Goal: Information Seeking & Learning: Learn about a topic

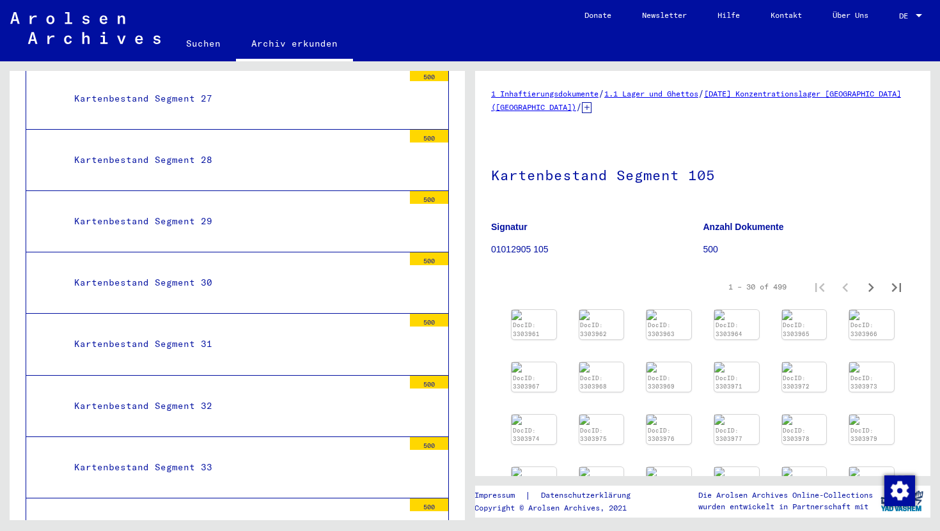
scroll to position [3487, 0]
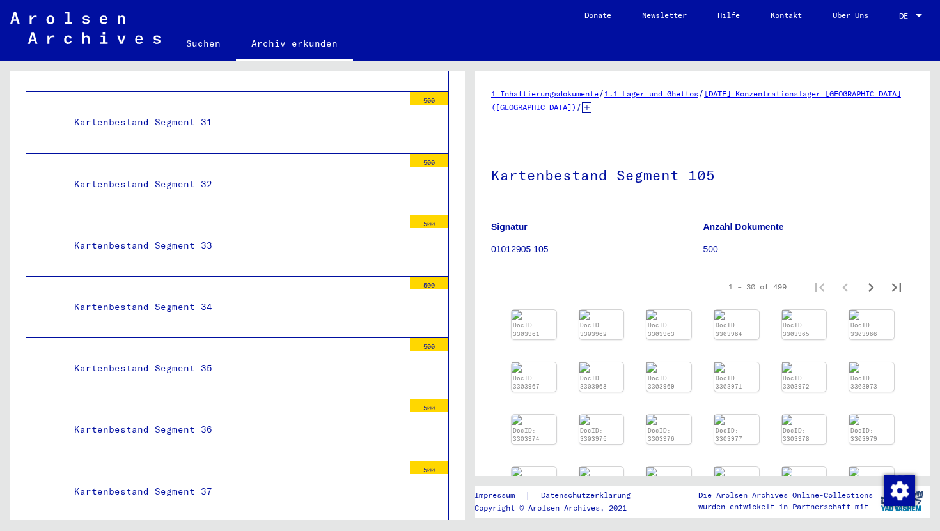
click at [207, 417] on div "Kartenbestand Segment 36" at bounding box center [234, 429] width 339 height 25
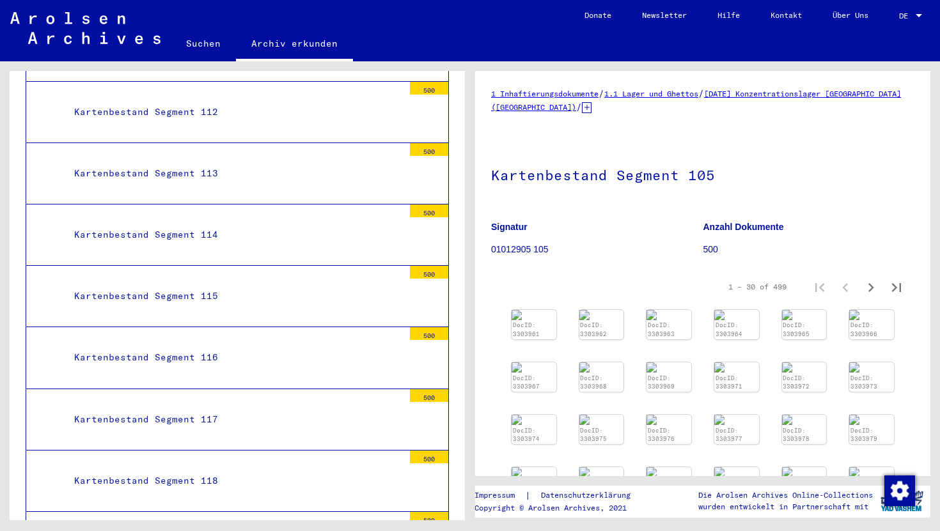
scroll to position [9086, 0]
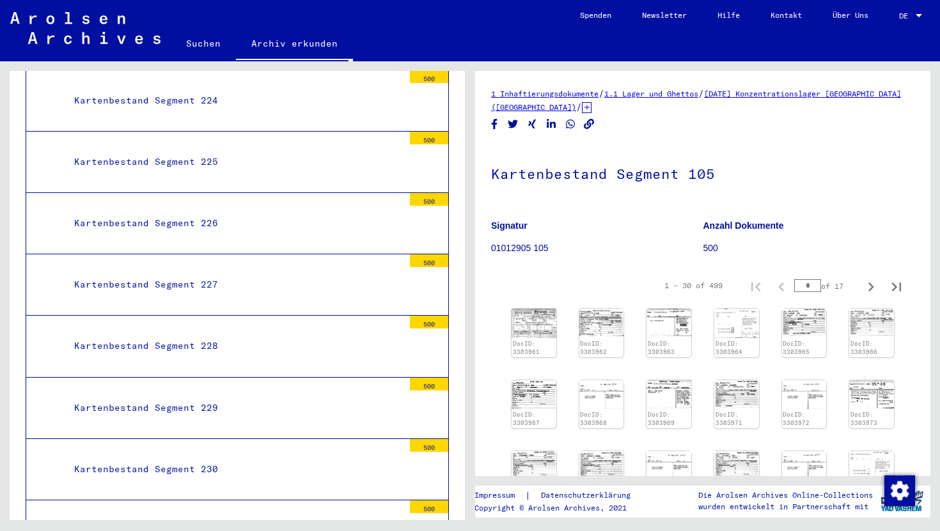
click at [215, 457] on div "Kartenbestand Segment 230" at bounding box center [234, 469] width 339 height 25
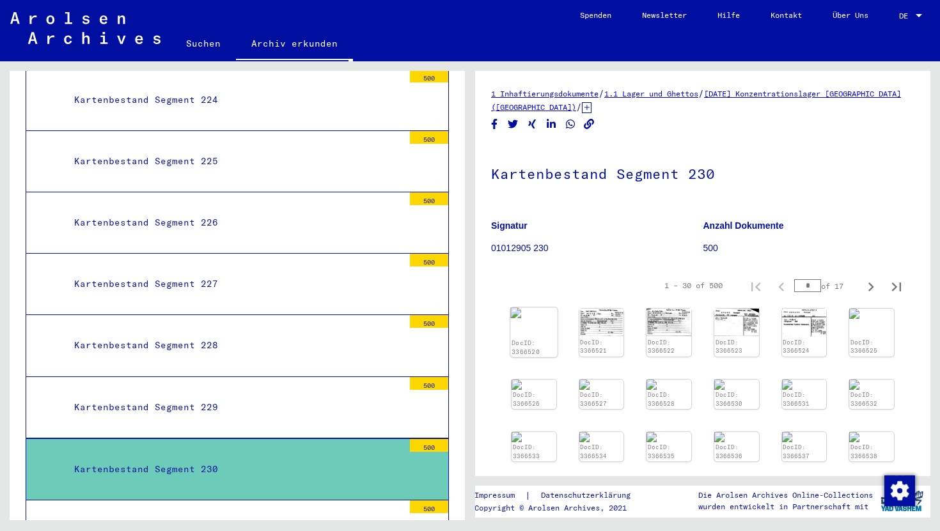
click at [529, 330] on div "DocID: 3366520" at bounding box center [533, 332] width 47 height 50
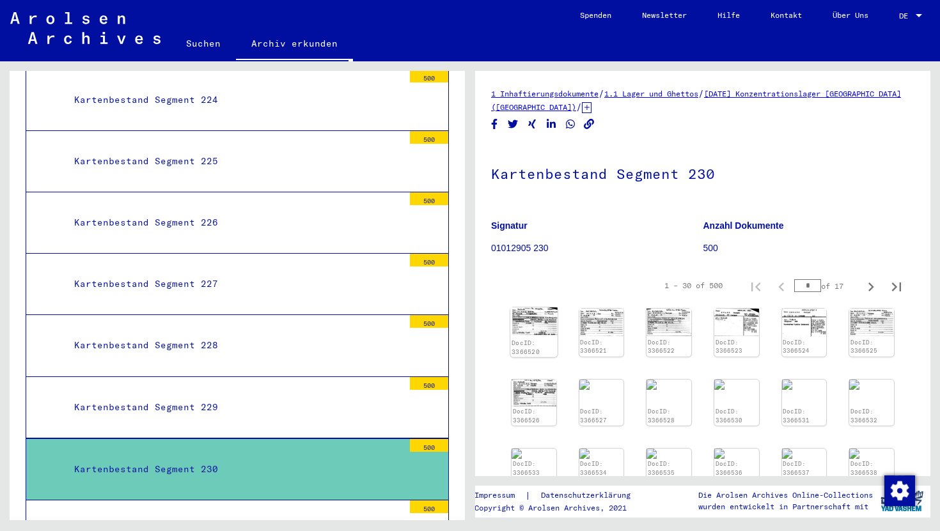
click at [529, 330] on img at bounding box center [533, 320] width 47 height 27
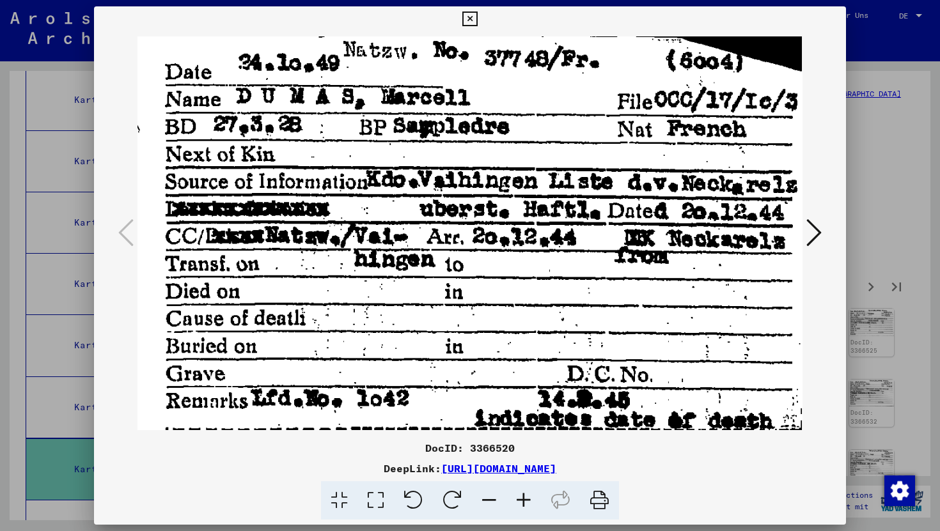
click at [470, 17] on icon at bounding box center [469, 19] width 15 height 15
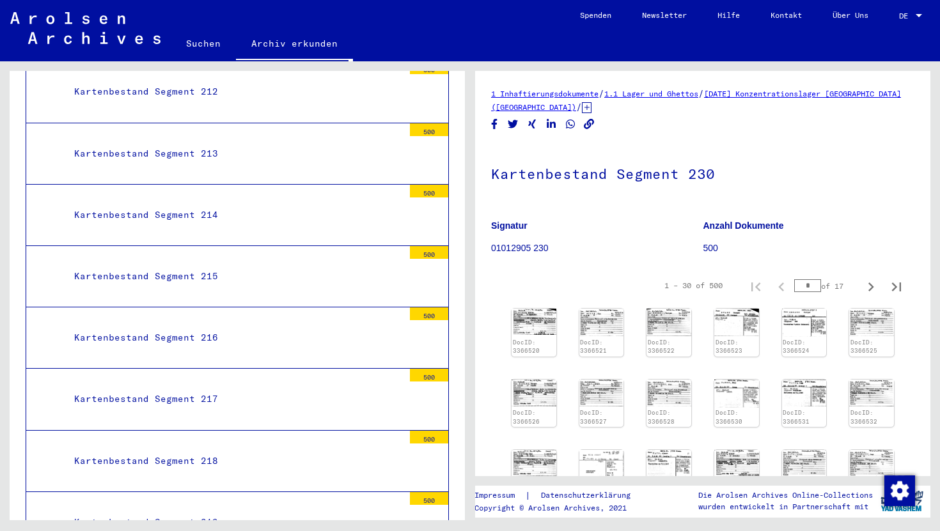
scroll to position [14645, 0]
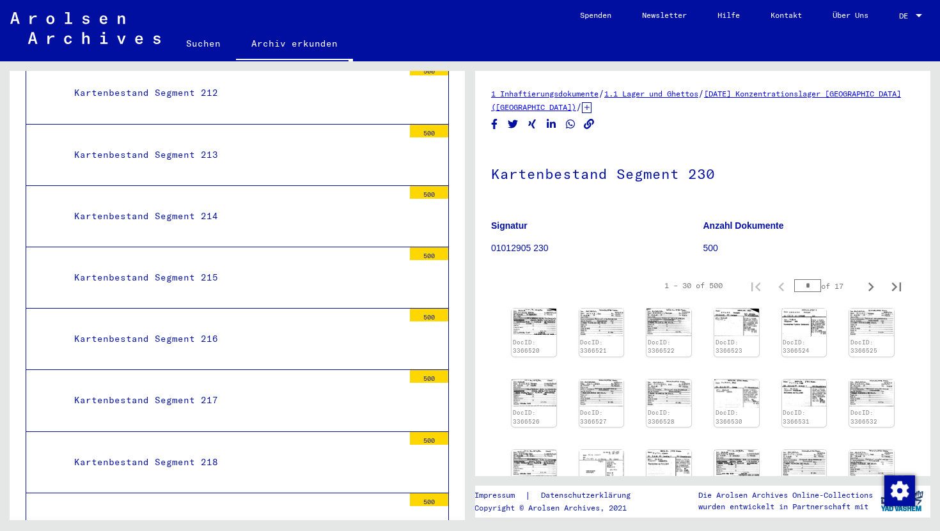
click at [203, 388] on div "Kartenbestand Segment 217" at bounding box center [234, 400] width 339 height 25
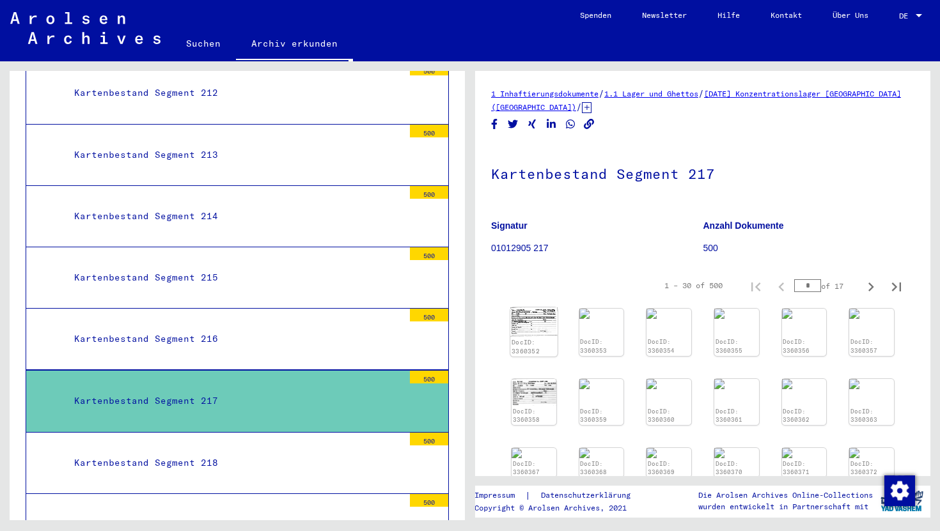
click at [534, 333] on img at bounding box center [533, 321] width 47 height 29
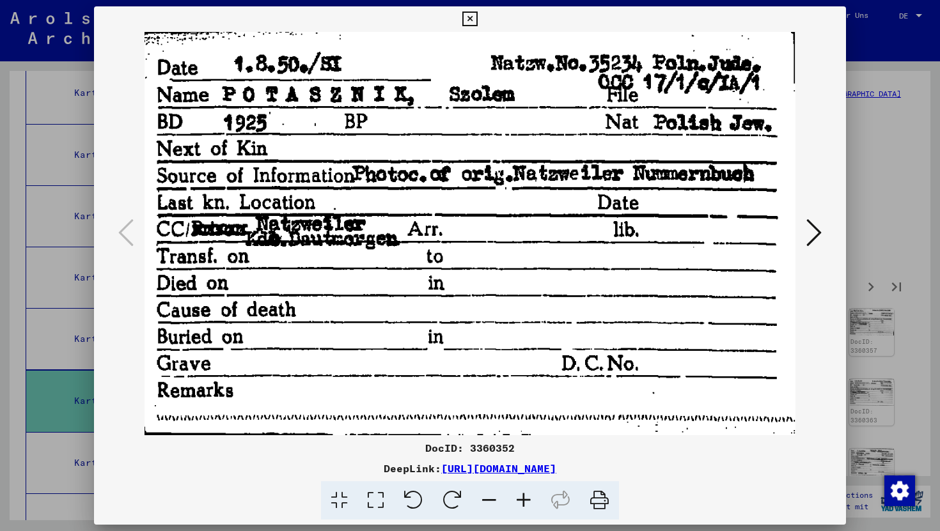
click at [819, 233] on icon at bounding box center [813, 232] width 15 height 31
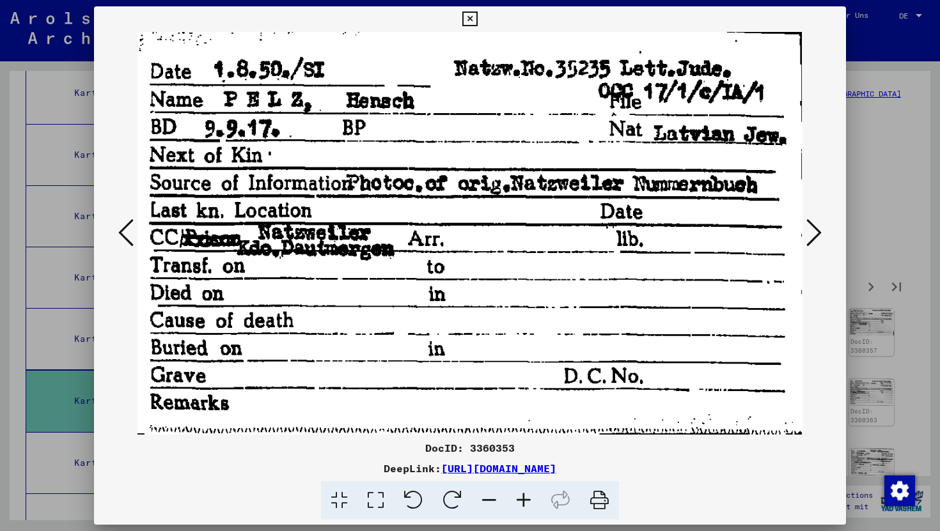
click at [819, 233] on icon at bounding box center [813, 232] width 15 height 31
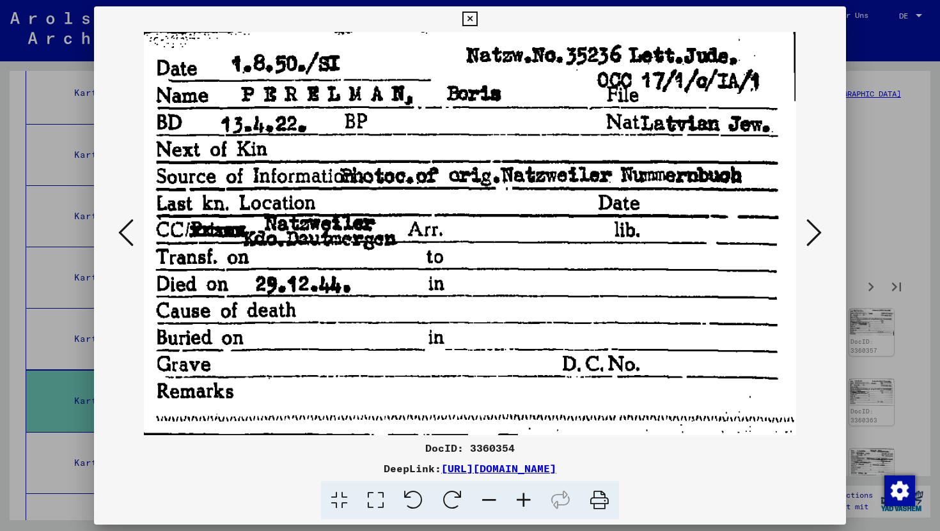
click at [819, 233] on icon at bounding box center [813, 232] width 15 height 31
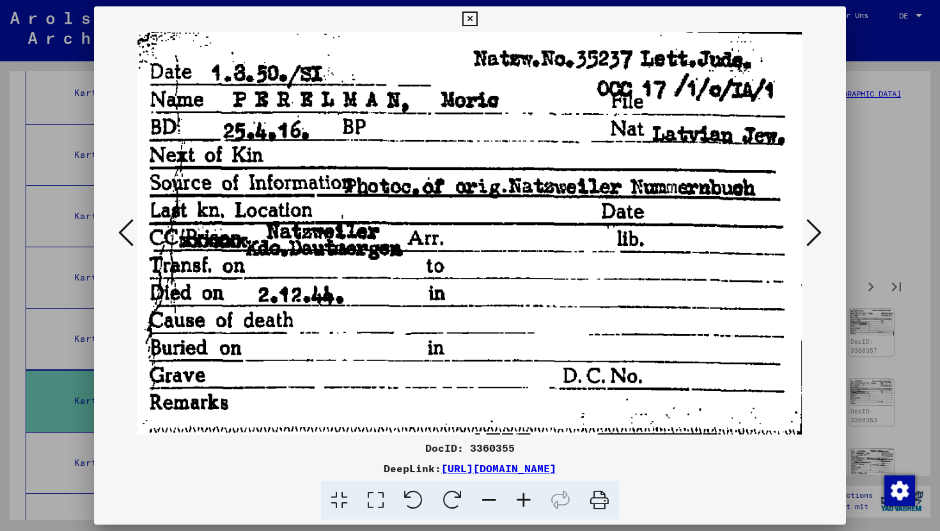
click at [467, 21] on icon at bounding box center [469, 19] width 15 height 15
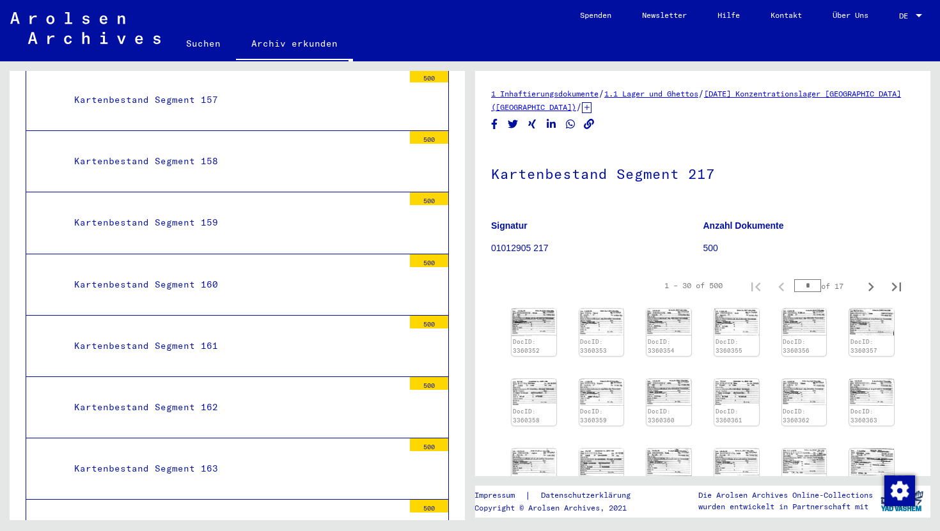
scroll to position [11199, 0]
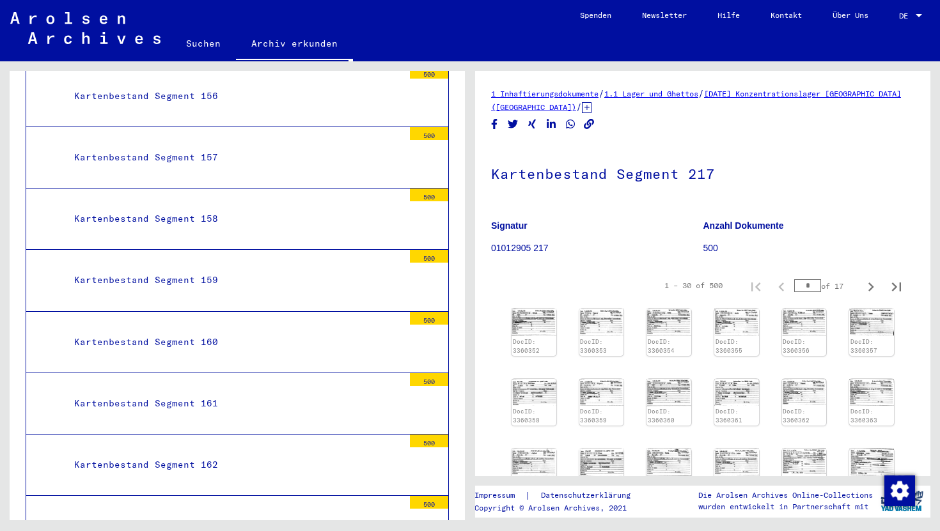
click at [206, 330] on div "Kartenbestand Segment 160" at bounding box center [234, 342] width 339 height 25
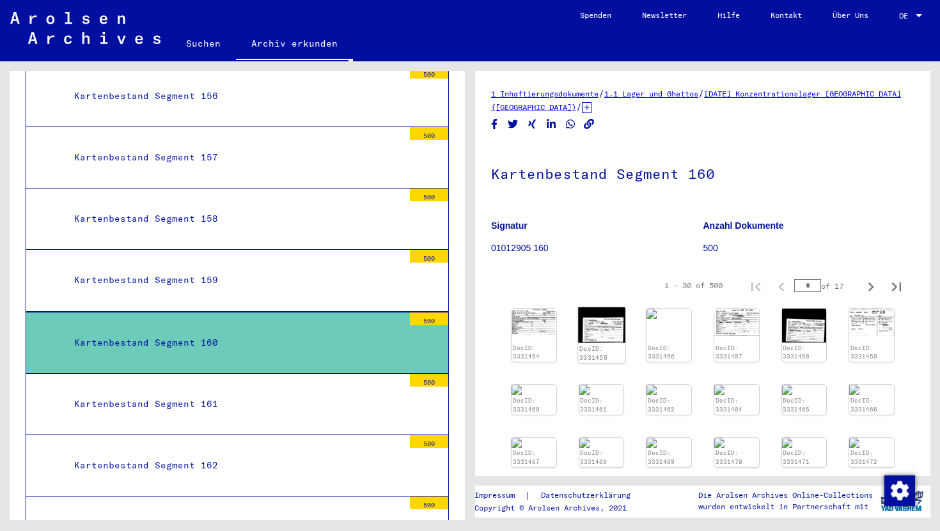
click at [594, 330] on img at bounding box center [601, 325] width 47 height 36
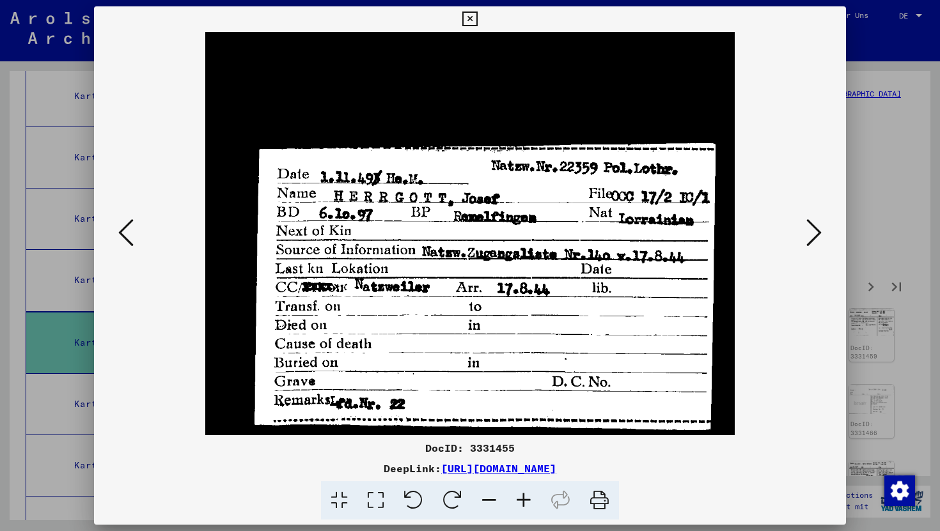
click at [124, 226] on icon at bounding box center [125, 232] width 15 height 31
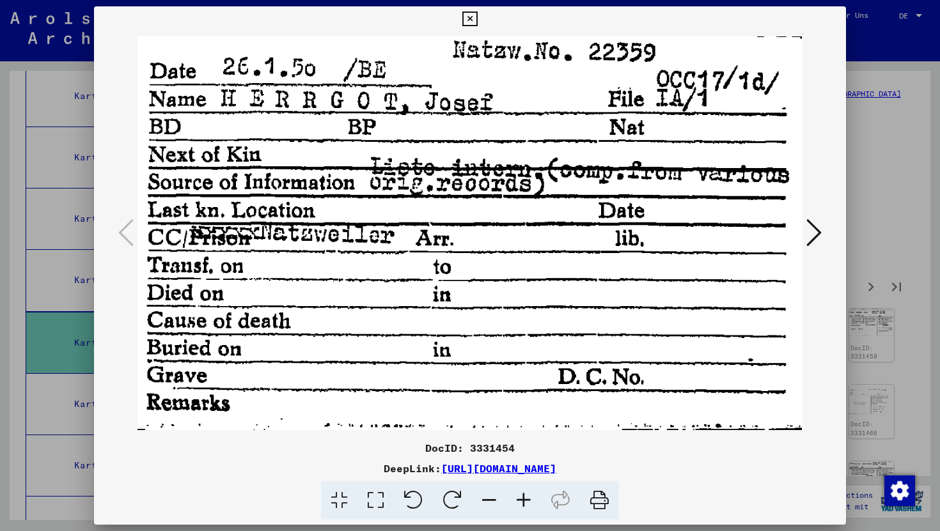
click at [809, 233] on icon at bounding box center [813, 232] width 15 height 31
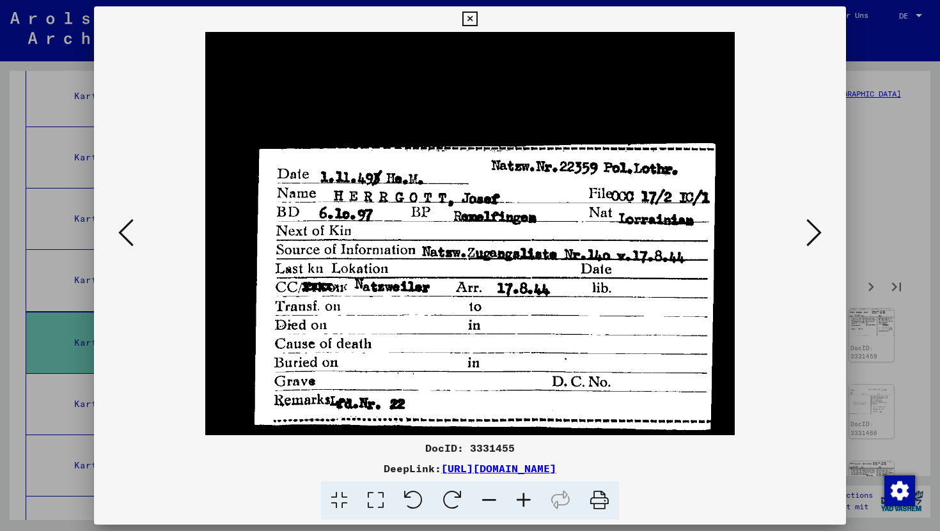
click at [816, 233] on icon at bounding box center [813, 232] width 15 height 31
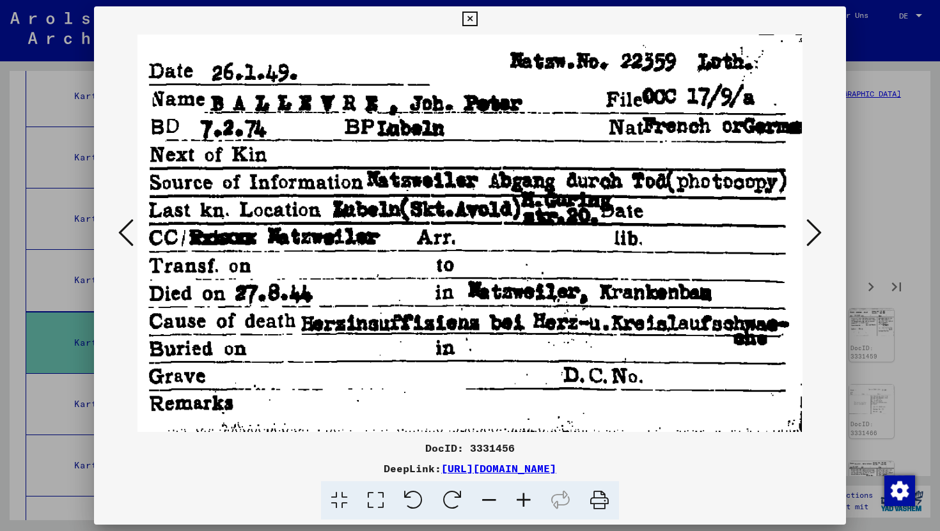
click at [815, 233] on icon at bounding box center [813, 232] width 15 height 31
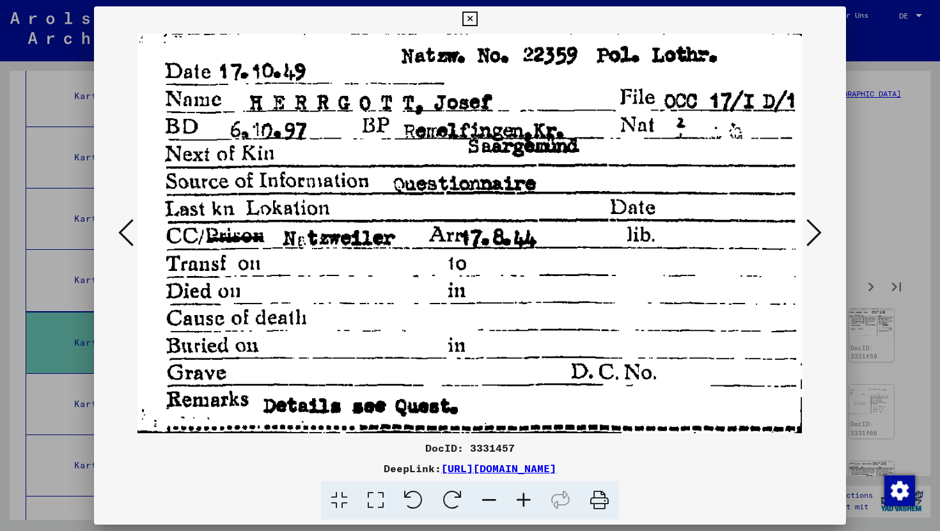
click at [815, 233] on icon at bounding box center [813, 232] width 15 height 31
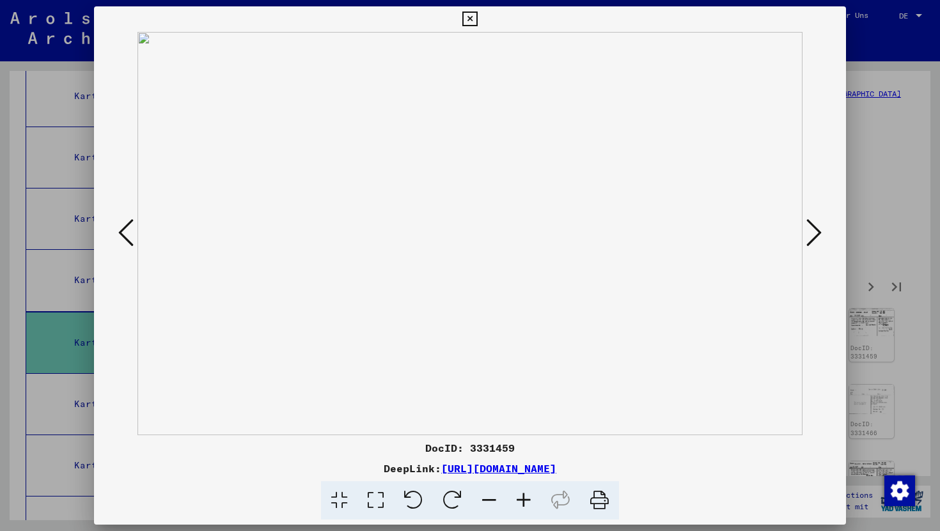
click at [815, 233] on icon at bounding box center [813, 232] width 15 height 31
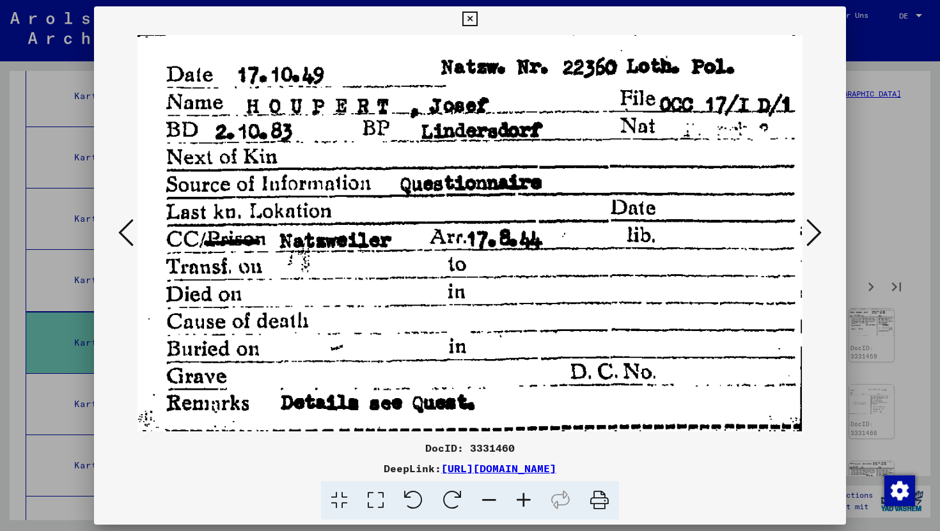
click at [815, 233] on icon at bounding box center [813, 232] width 15 height 31
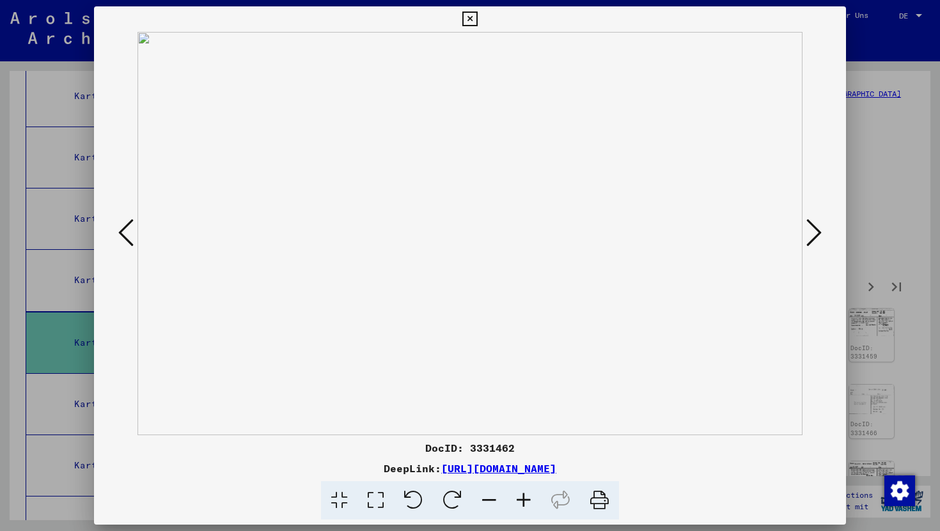
click at [815, 233] on icon at bounding box center [813, 232] width 15 height 31
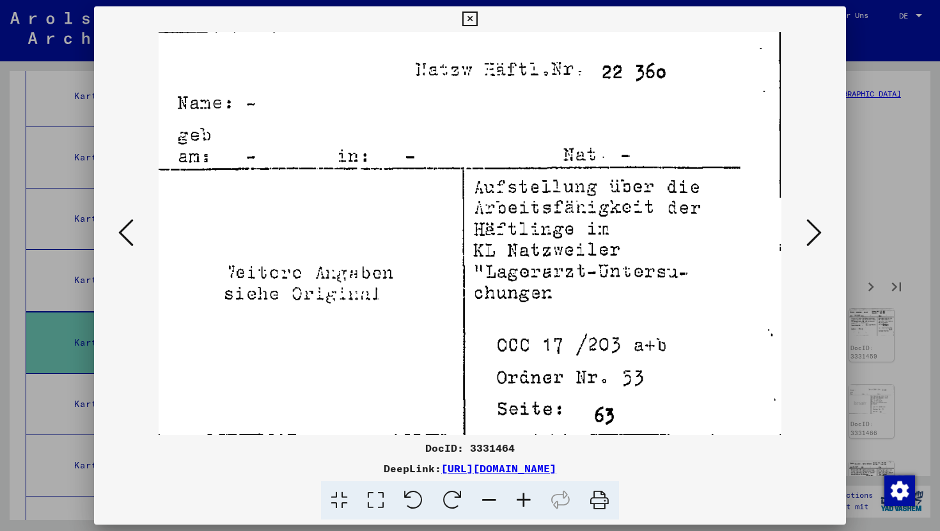
click at [815, 233] on icon at bounding box center [813, 232] width 15 height 31
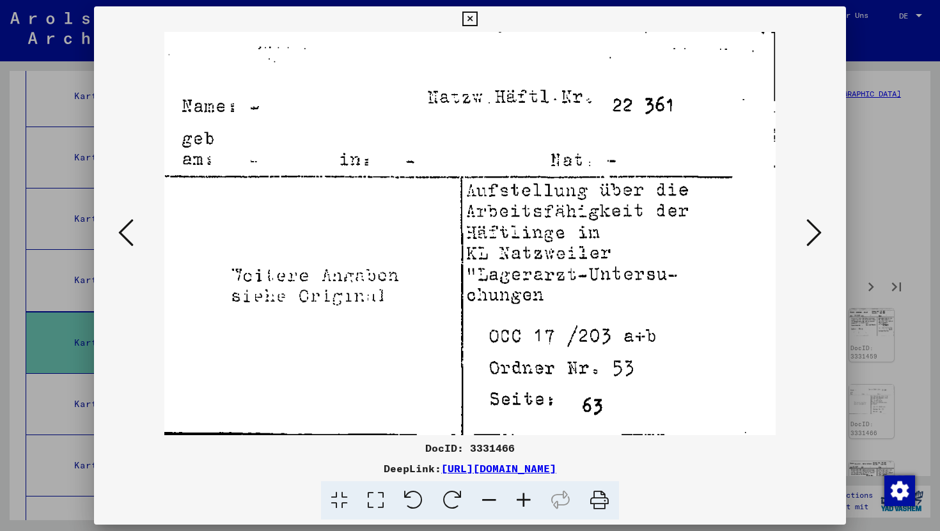
click at [815, 233] on icon at bounding box center [813, 232] width 15 height 31
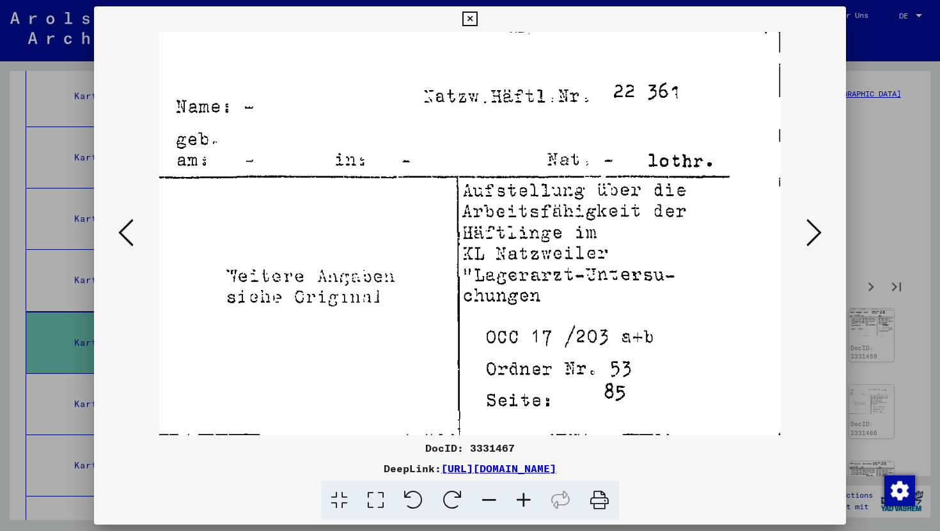
click at [815, 233] on icon at bounding box center [813, 232] width 15 height 31
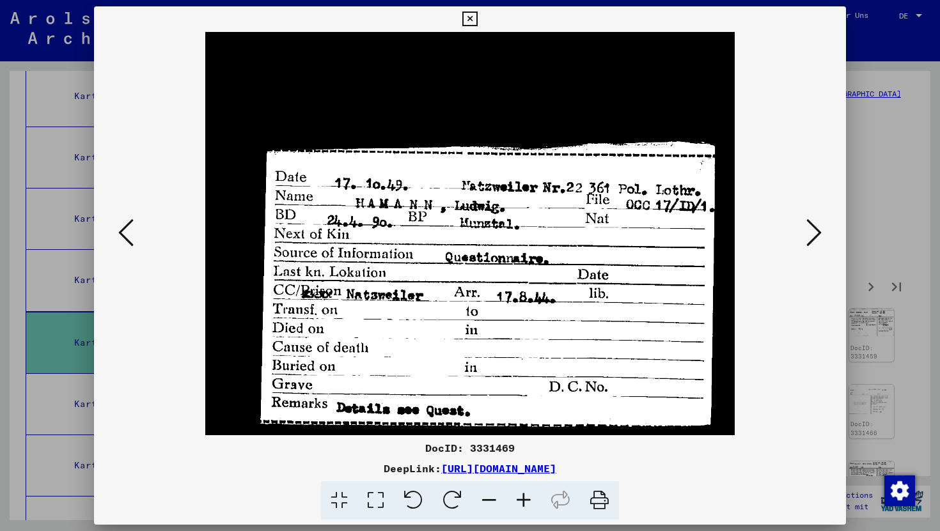
click at [815, 233] on icon at bounding box center [813, 232] width 15 height 31
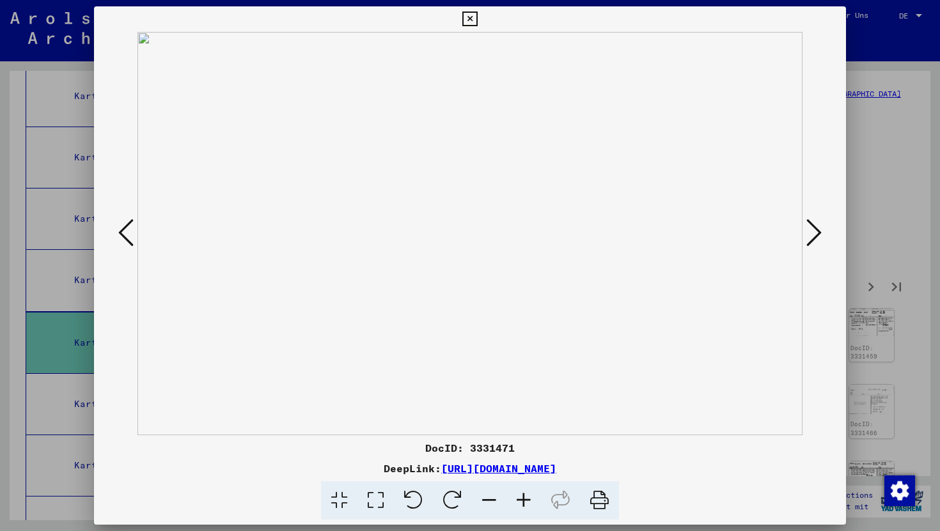
click at [815, 233] on icon at bounding box center [813, 232] width 15 height 31
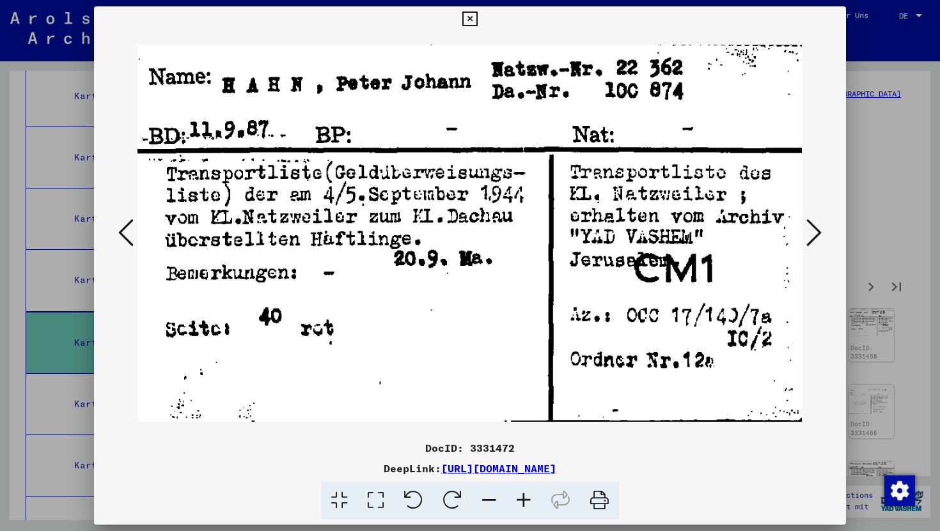
click at [815, 233] on icon at bounding box center [813, 232] width 15 height 31
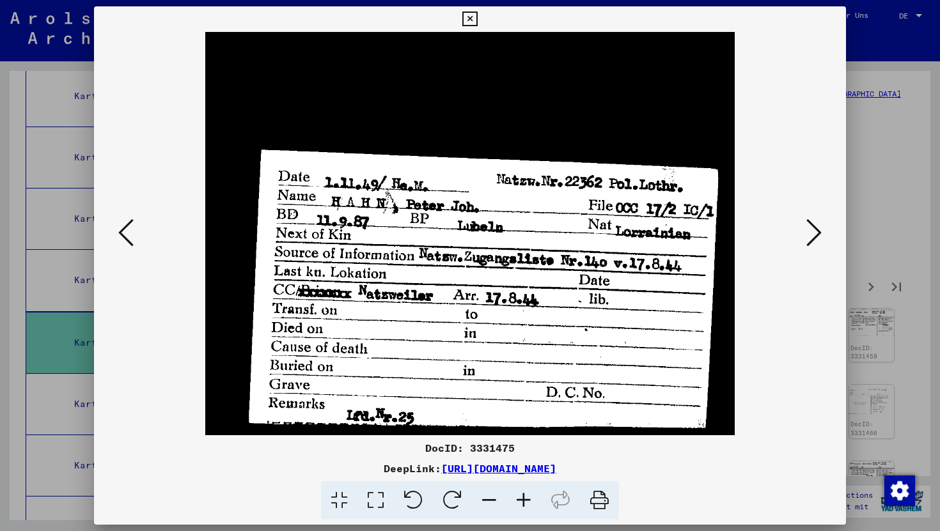
click at [815, 233] on icon at bounding box center [813, 232] width 15 height 31
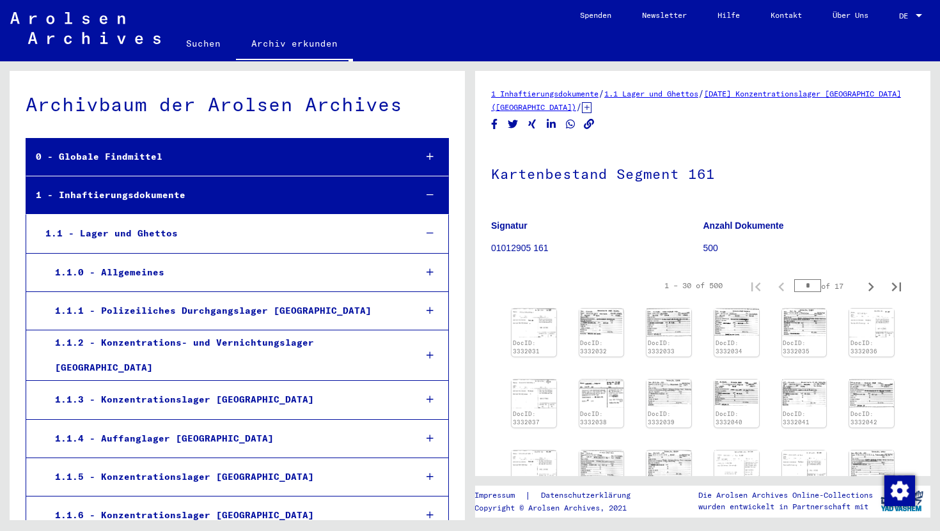
scroll to position [11199, 0]
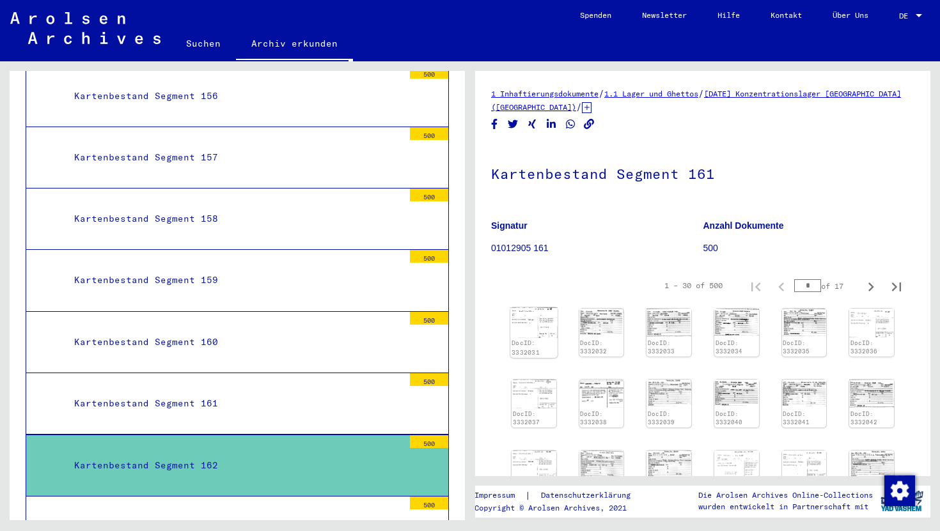
click at [529, 332] on img at bounding box center [533, 322] width 47 height 30
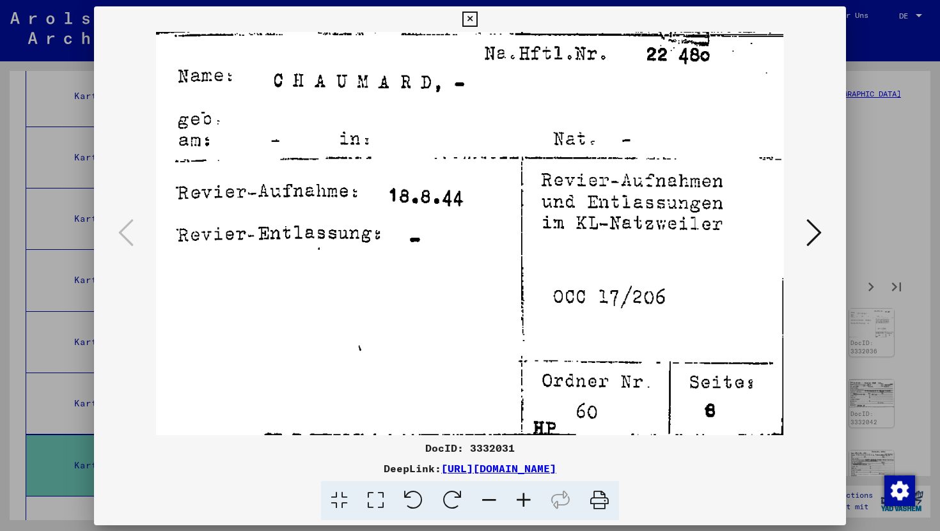
click at [529, 332] on img at bounding box center [469, 233] width 665 height 403
click at [815, 232] on icon at bounding box center [813, 232] width 15 height 31
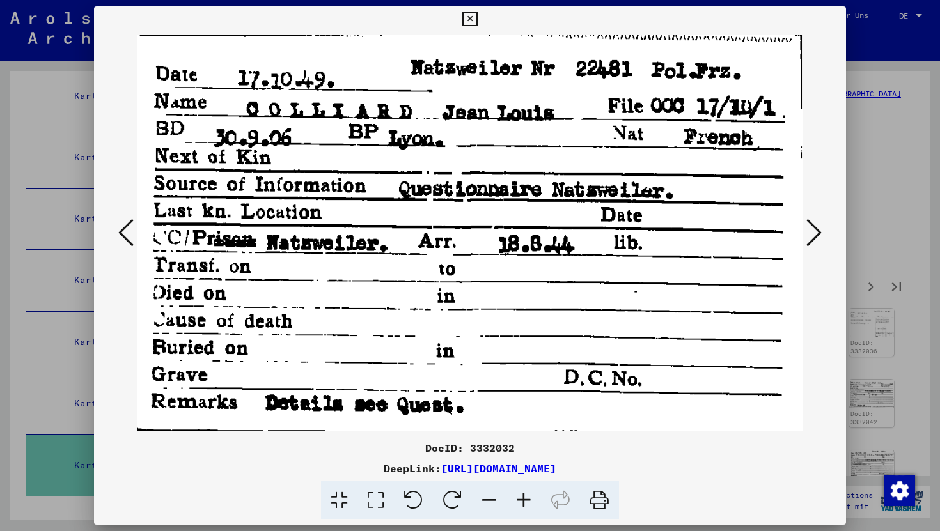
click at [815, 232] on icon at bounding box center [813, 232] width 15 height 31
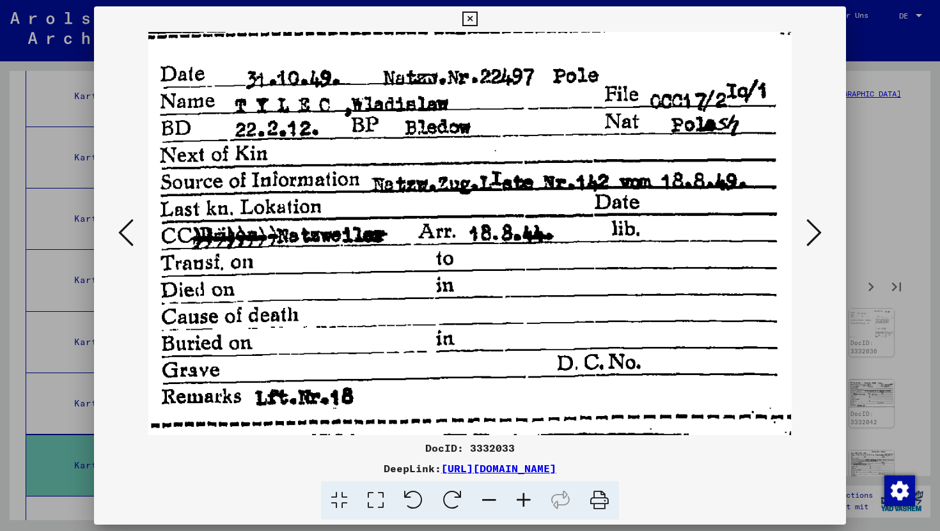
click at [815, 232] on icon at bounding box center [813, 232] width 15 height 31
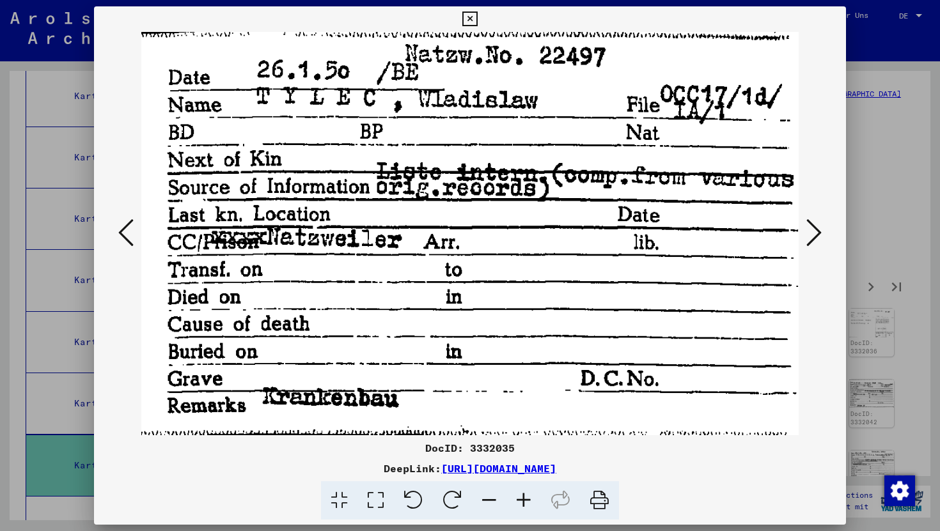
click at [815, 232] on icon at bounding box center [813, 232] width 15 height 31
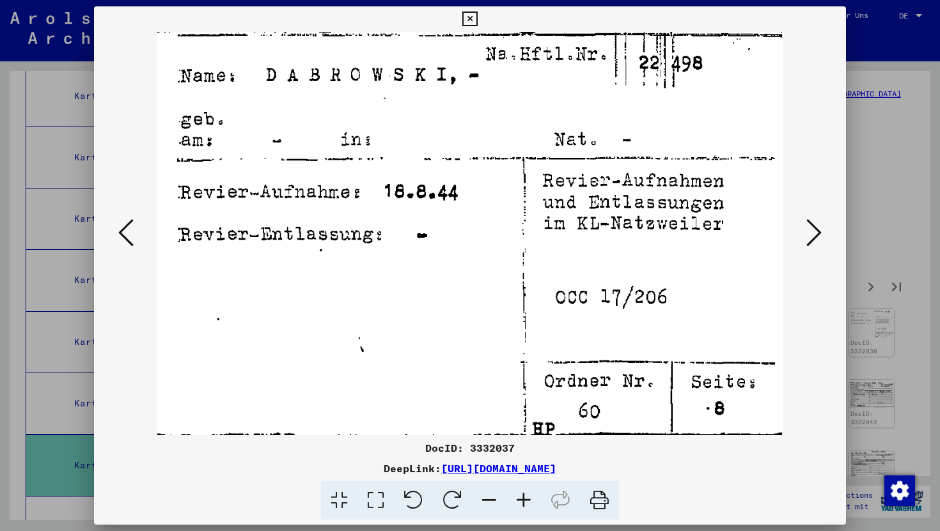
click at [815, 232] on icon at bounding box center [813, 232] width 15 height 31
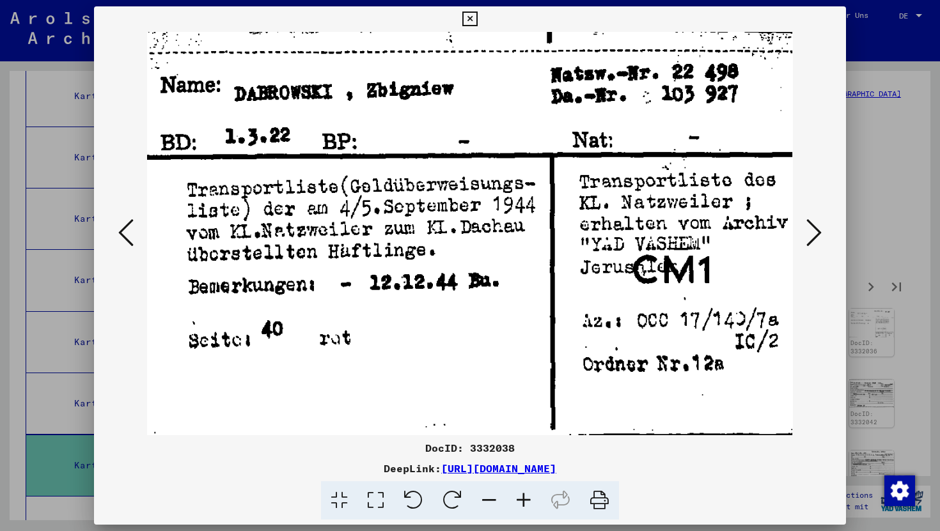
click at [815, 232] on icon at bounding box center [813, 232] width 15 height 31
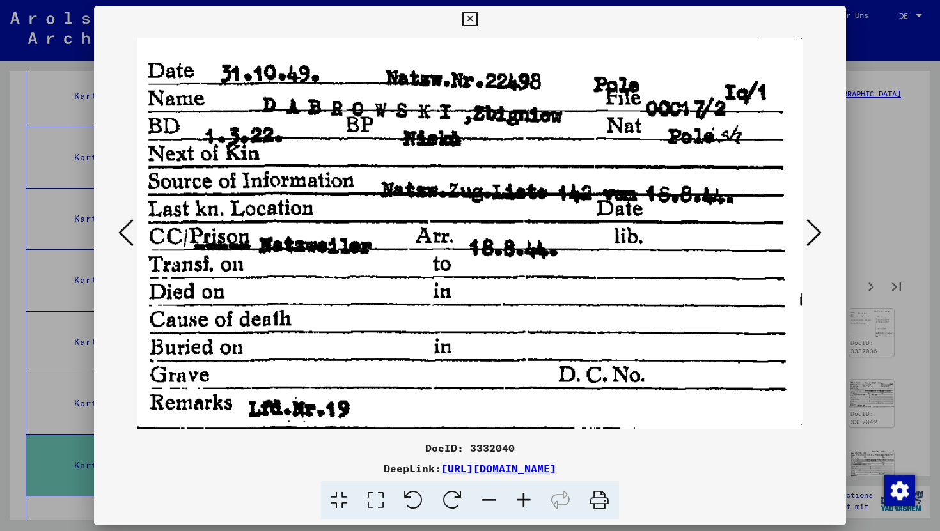
click at [815, 232] on icon at bounding box center [813, 232] width 15 height 31
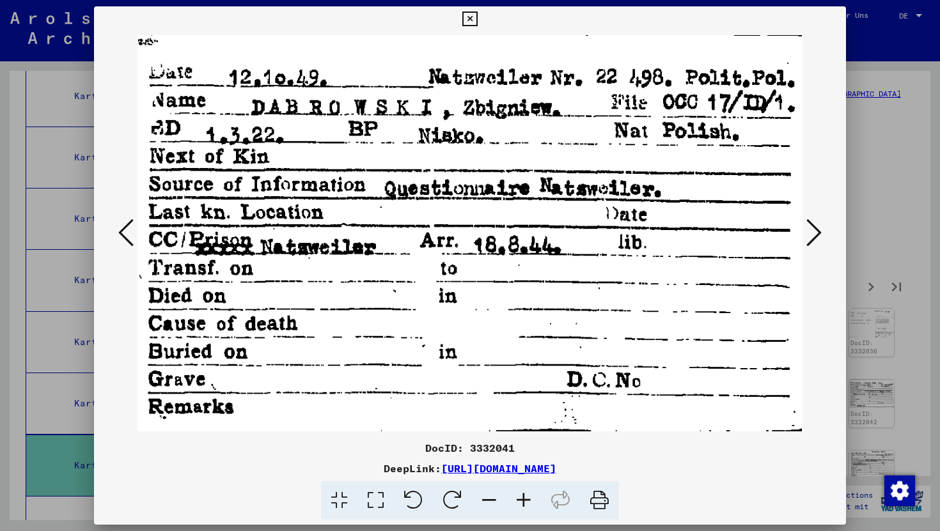
click at [815, 232] on icon at bounding box center [813, 232] width 15 height 31
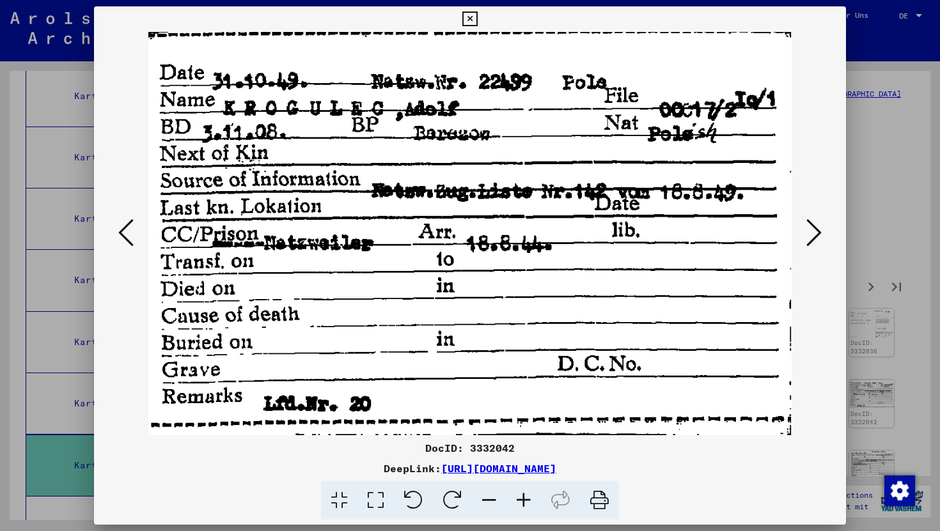
click at [815, 232] on icon at bounding box center [813, 232] width 15 height 31
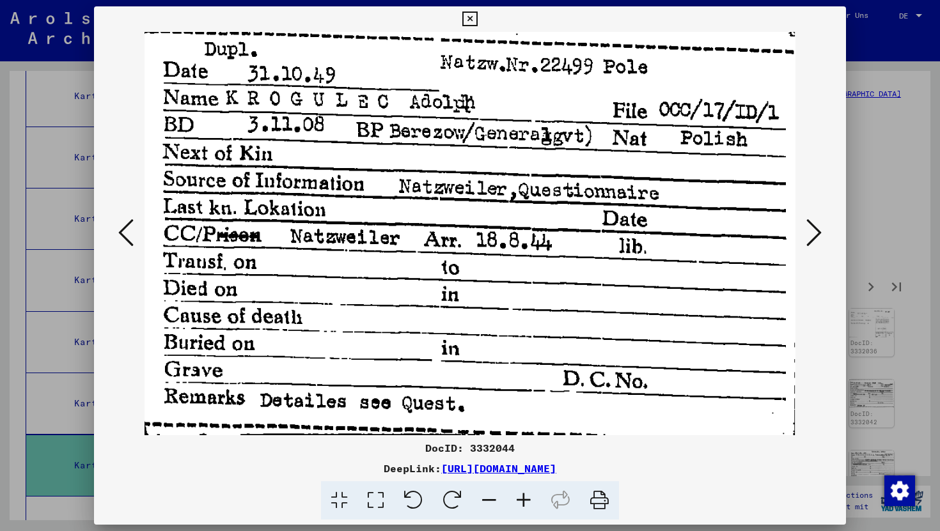
click at [815, 232] on icon at bounding box center [813, 232] width 15 height 31
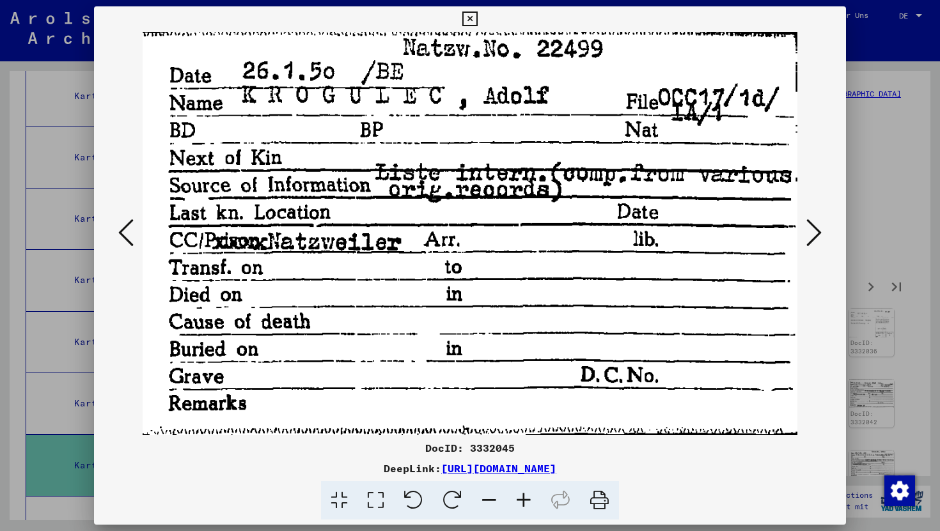
click at [465, 22] on icon at bounding box center [469, 19] width 15 height 15
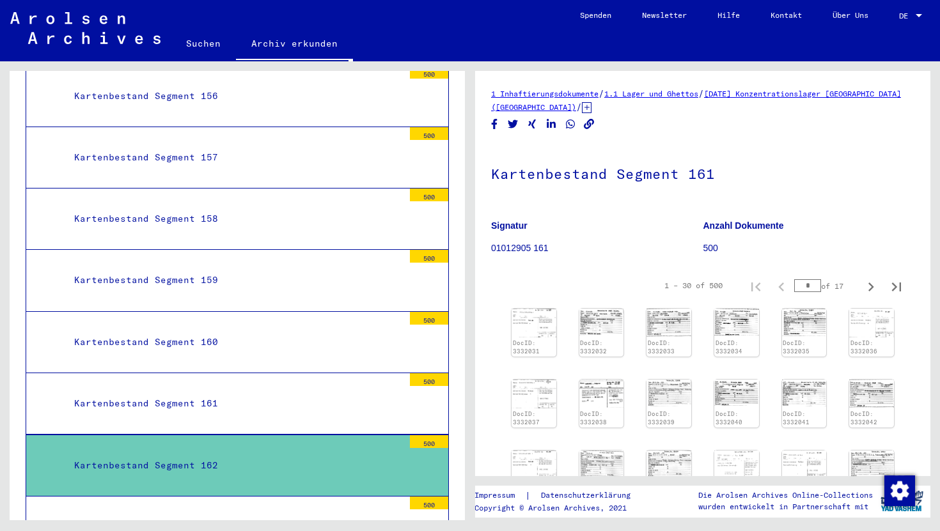
click at [151, 515] on div "Kartenbestand Segment 163" at bounding box center [234, 527] width 339 height 25
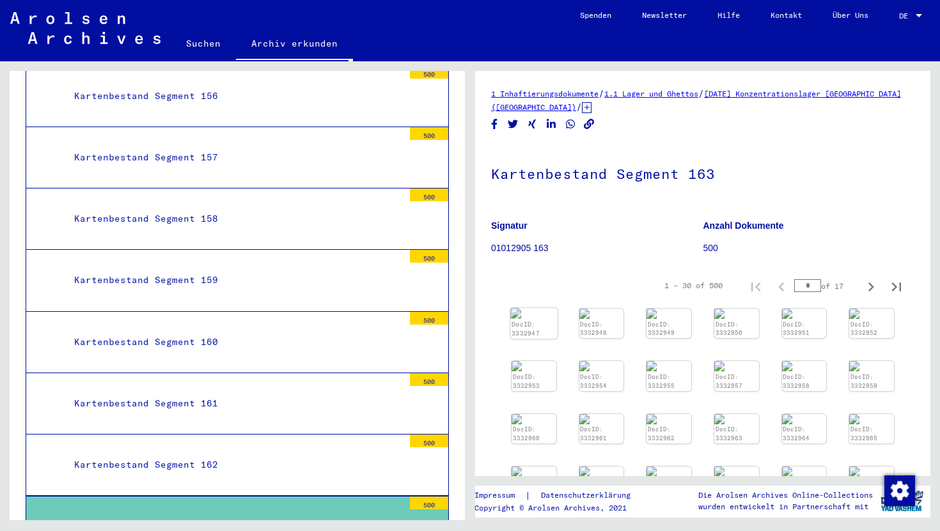
click at [536, 319] on img at bounding box center [533, 313] width 47 height 11
